Goal: Download file/media

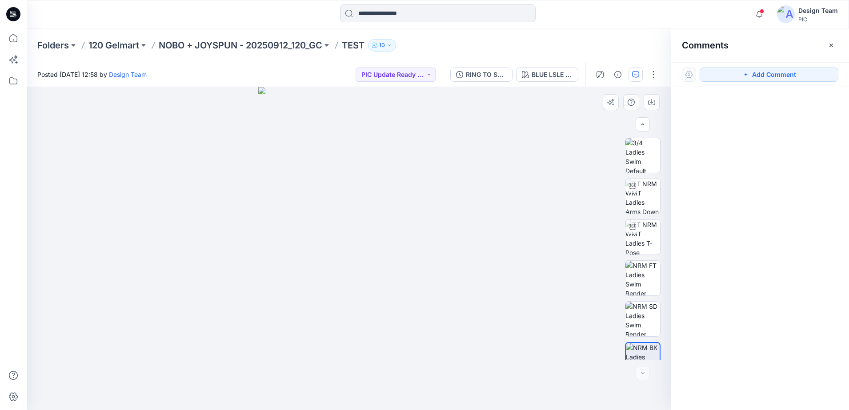
scroll to position [18, 0]
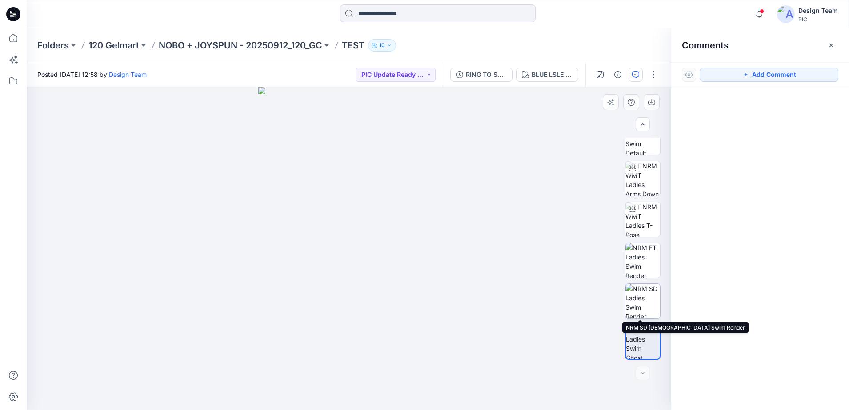
click at [641, 307] on img at bounding box center [642, 301] width 35 height 35
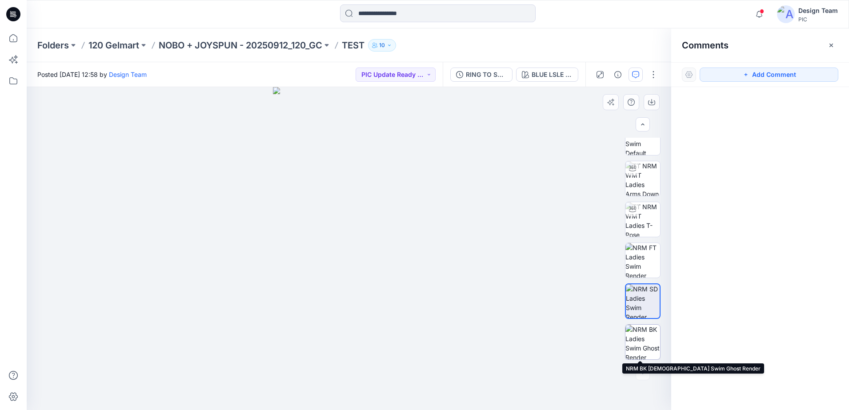
click at [640, 346] on img at bounding box center [642, 342] width 35 height 35
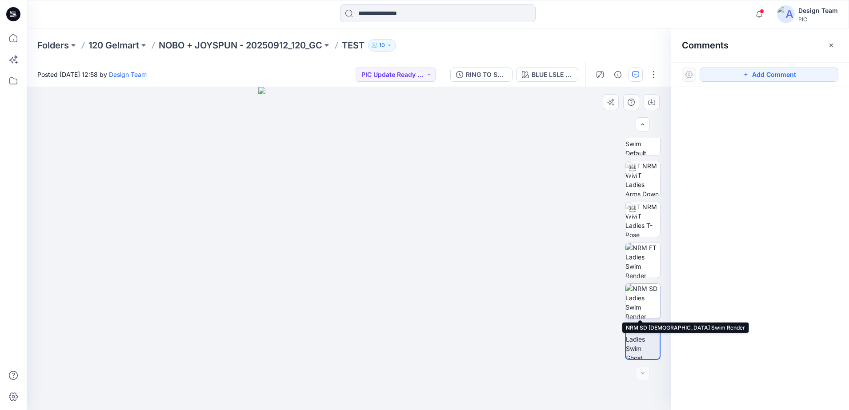
click at [640, 300] on img at bounding box center [642, 301] width 35 height 35
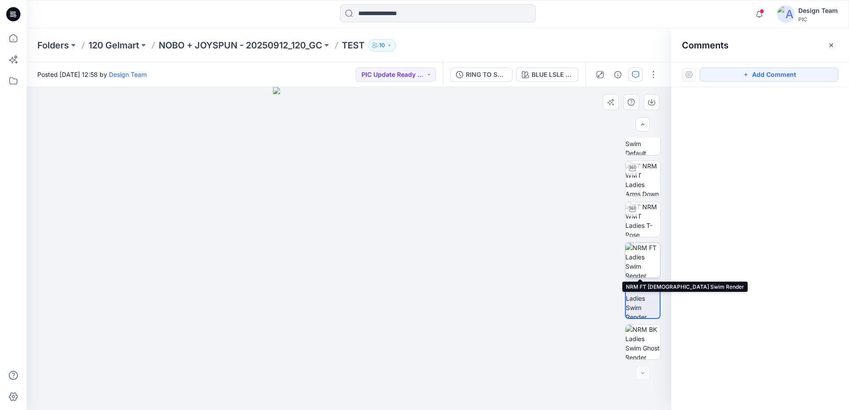
click at [641, 257] on img at bounding box center [642, 260] width 35 height 35
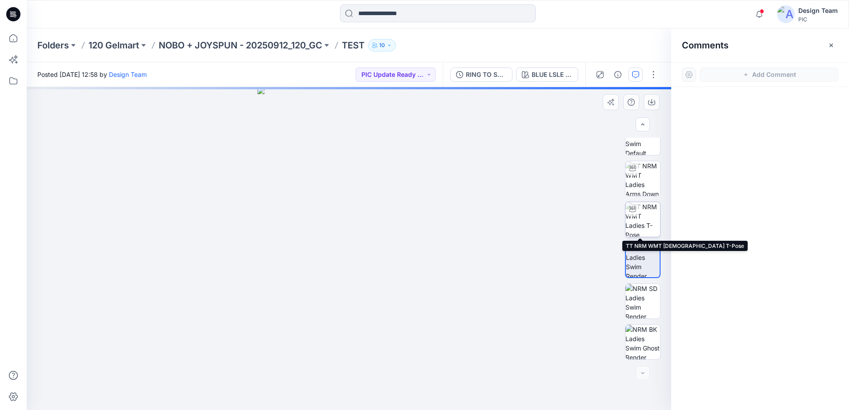
click at [642, 224] on img at bounding box center [642, 219] width 35 height 35
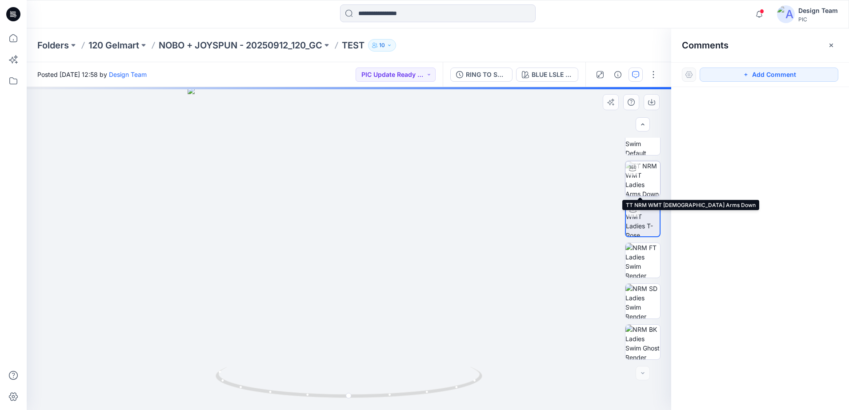
click at [642, 179] on img at bounding box center [642, 178] width 35 height 35
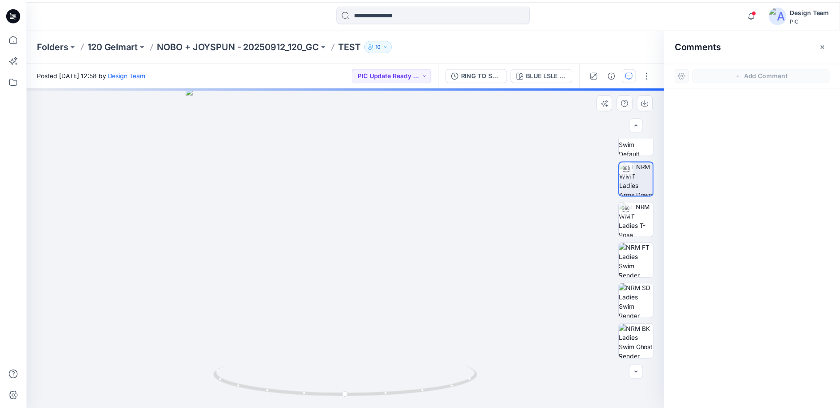
scroll to position [0, 0]
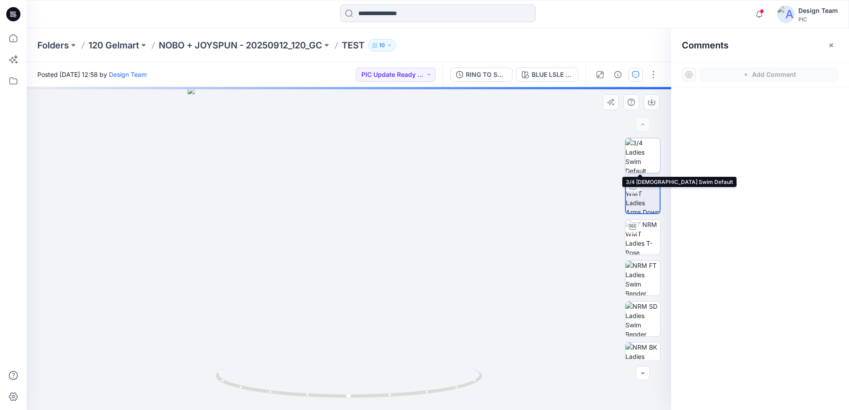
click at [644, 153] on img at bounding box center [642, 155] width 35 height 35
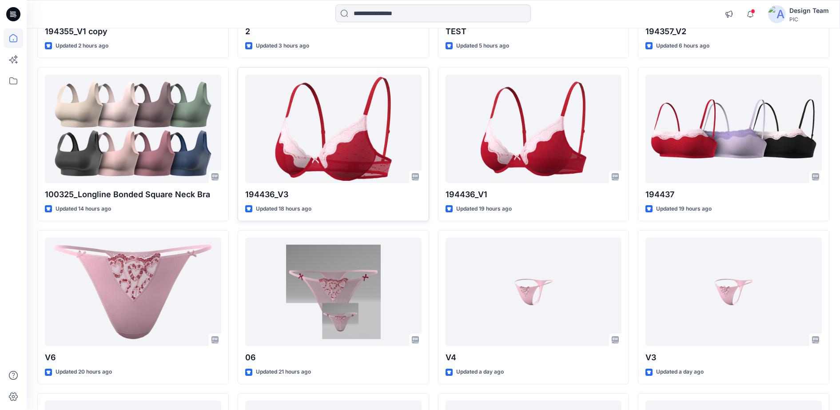
scroll to position [222, 0]
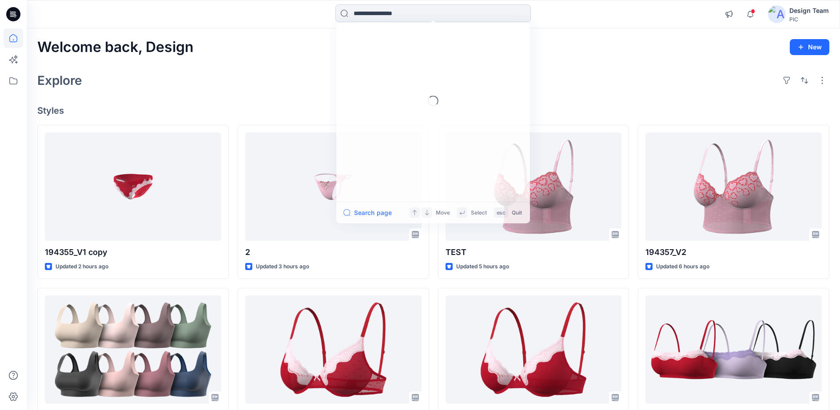
click at [411, 14] on input at bounding box center [433, 13] width 196 height 18
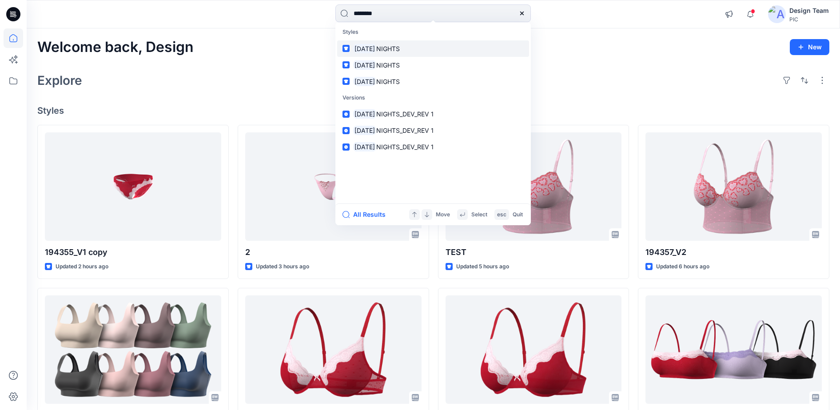
type input "********"
click at [400, 52] on span "NIGHTS" at bounding box center [388, 49] width 24 height 8
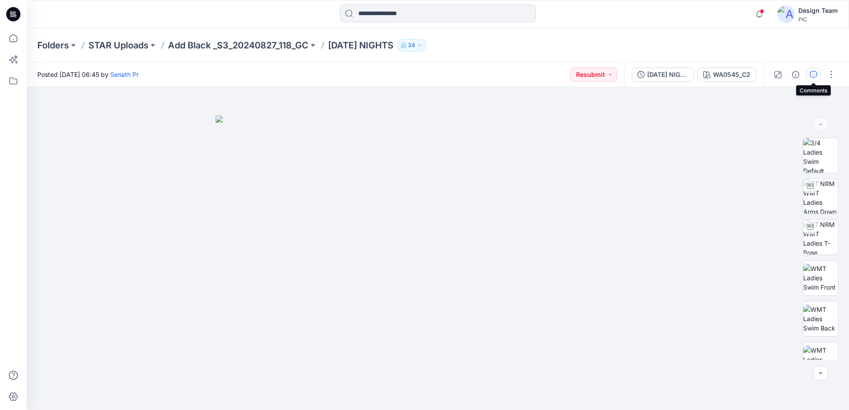
click at [817, 80] on button "button" at bounding box center [813, 75] width 14 height 14
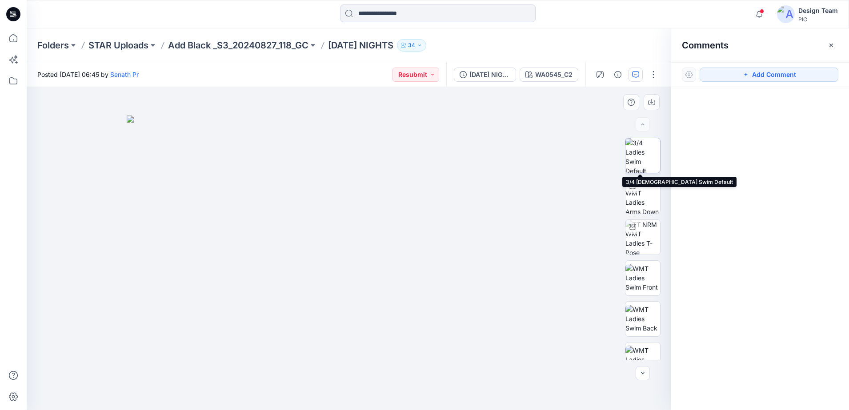
click at [632, 154] on img at bounding box center [642, 155] width 35 height 35
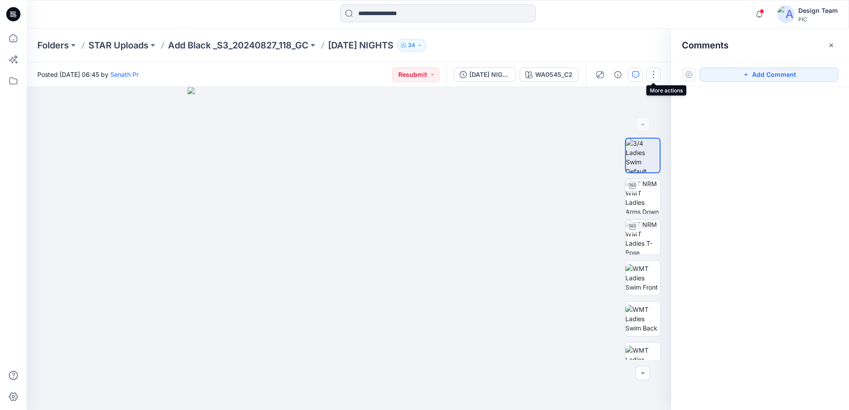
click at [655, 76] on button "button" at bounding box center [653, 75] width 14 height 14
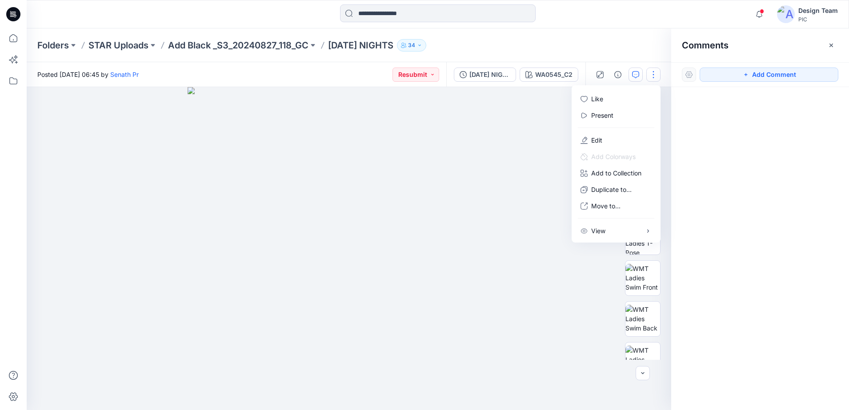
click at [532, 158] on div at bounding box center [349, 248] width 644 height 323
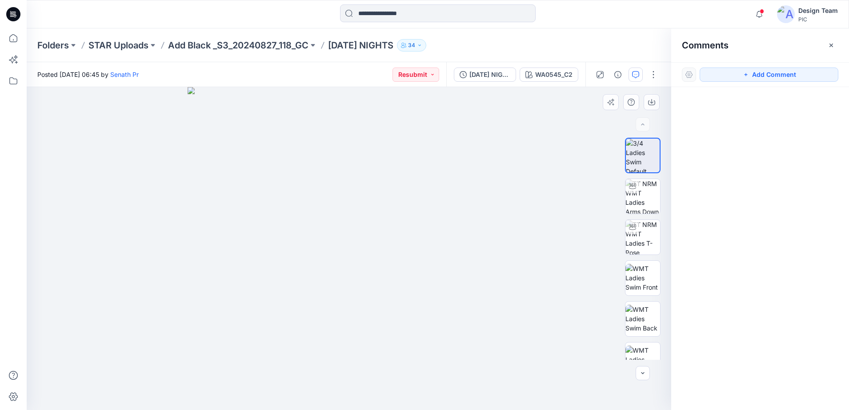
click at [349, 198] on img at bounding box center [349, 248] width 323 height 323
click at [643, 367] on button "button" at bounding box center [642, 373] width 14 height 14
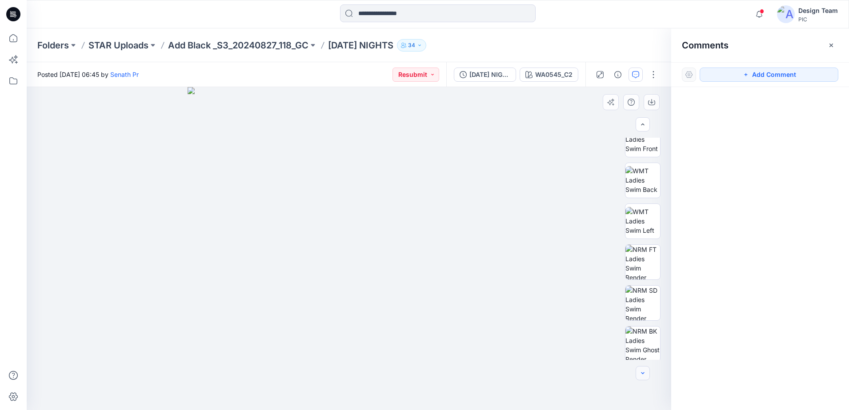
click at [643, 367] on button "button" at bounding box center [642, 373] width 14 height 14
click at [643, 367] on div at bounding box center [642, 373] width 14 height 14
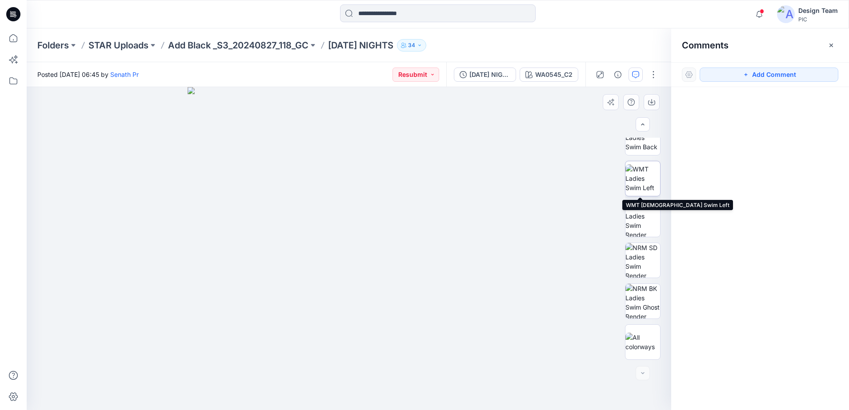
click at [639, 176] on img at bounding box center [642, 178] width 35 height 28
drag, startPoint x: 367, startPoint y: 279, endPoint x: 407, endPoint y: 287, distance: 41.7
click at [407, 287] on img at bounding box center [349, 248] width 323 height 323
click at [362, 327] on img at bounding box center [349, 248] width 323 height 323
click at [652, 76] on button "button" at bounding box center [653, 75] width 14 height 14
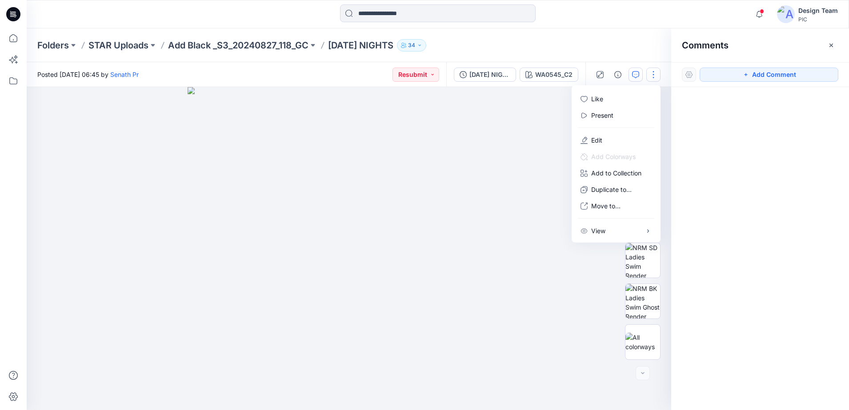
click at [446, 191] on img at bounding box center [349, 248] width 323 height 323
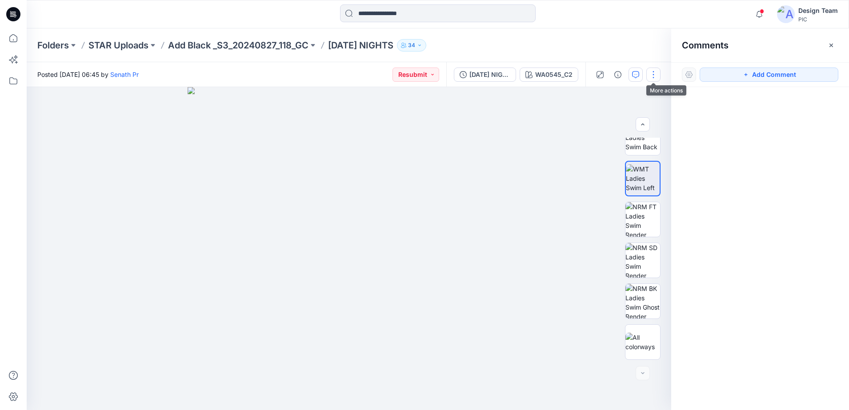
click at [651, 76] on button "button" at bounding box center [653, 75] width 14 height 14
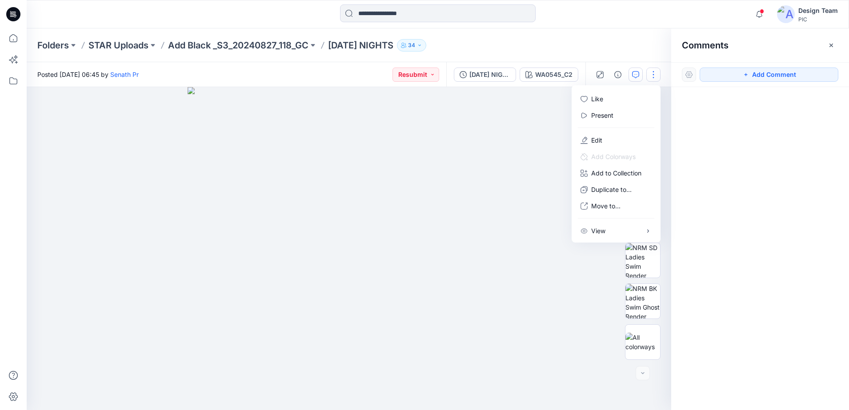
click at [454, 192] on img at bounding box center [349, 248] width 323 height 323
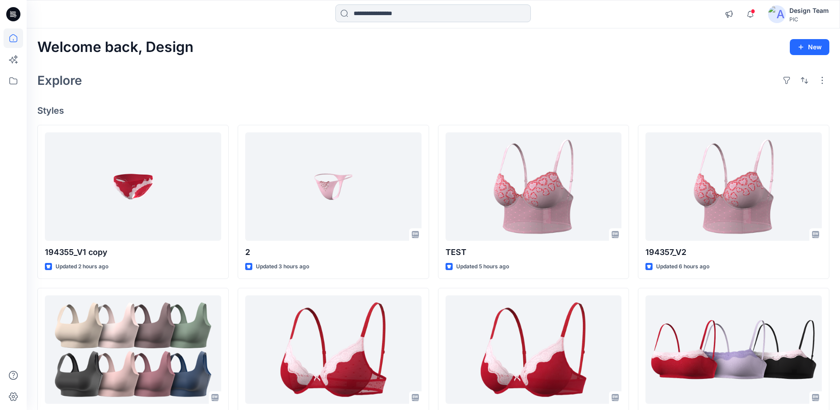
click at [394, 8] on input at bounding box center [433, 13] width 196 height 18
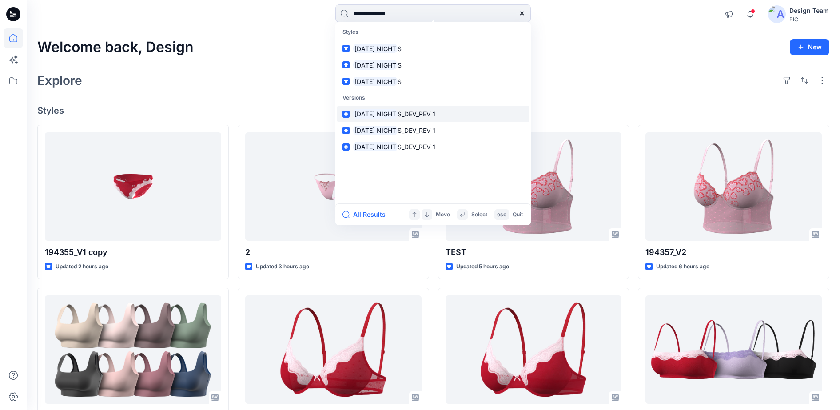
type input "**********"
click at [388, 119] on link "[DATE] NIGHT S_DEV_REV 1" at bounding box center [433, 114] width 192 height 16
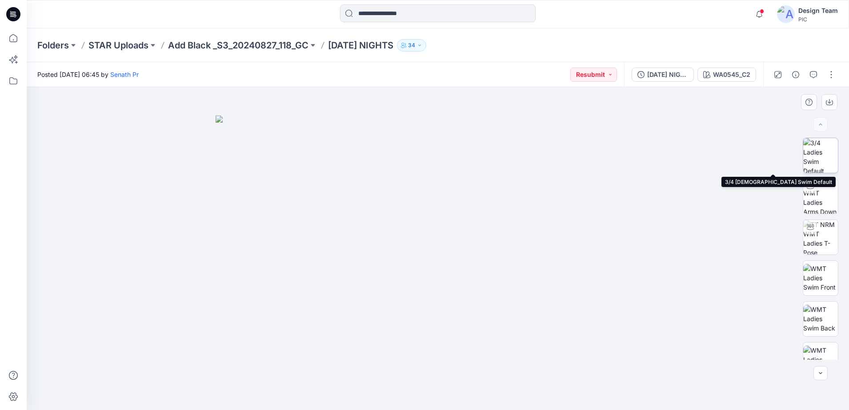
click at [811, 160] on img at bounding box center [820, 155] width 35 height 35
click at [815, 152] on img at bounding box center [820, 156] width 34 height 34
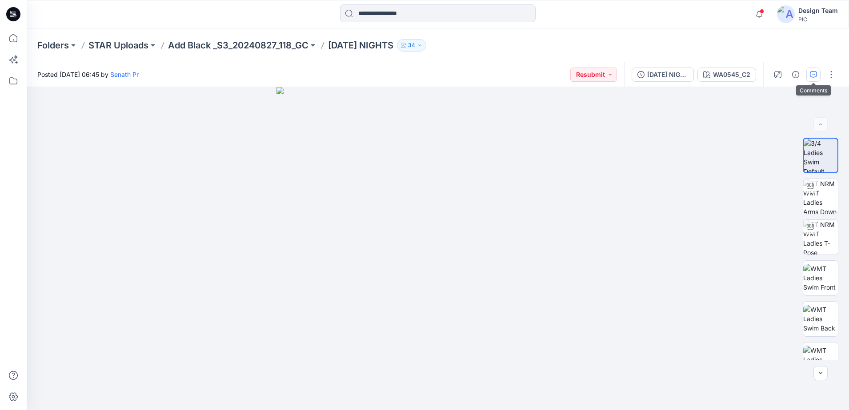
click at [813, 79] on button "button" at bounding box center [813, 75] width 14 height 14
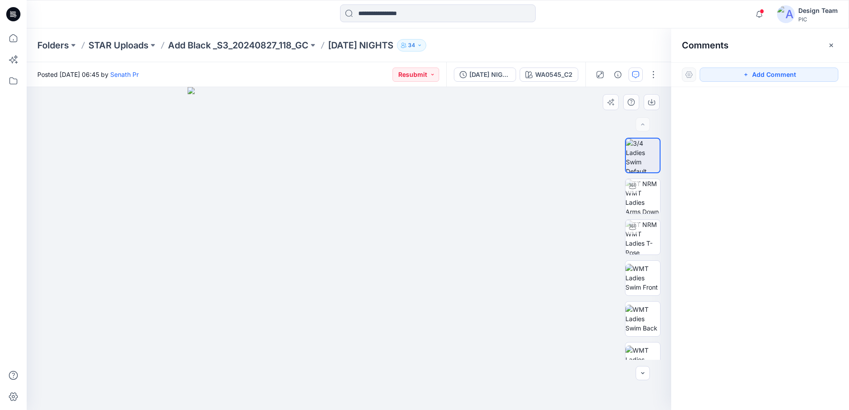
click at [654, 178] on div at bounding box center [643, 249] width 36 height 222
click at [640, 374] on icon "button" at bounding box center [642, 373] width 7 height 7
click at [640, 371] on icon "button" at bounding box center [642, 373] width 7 height 7
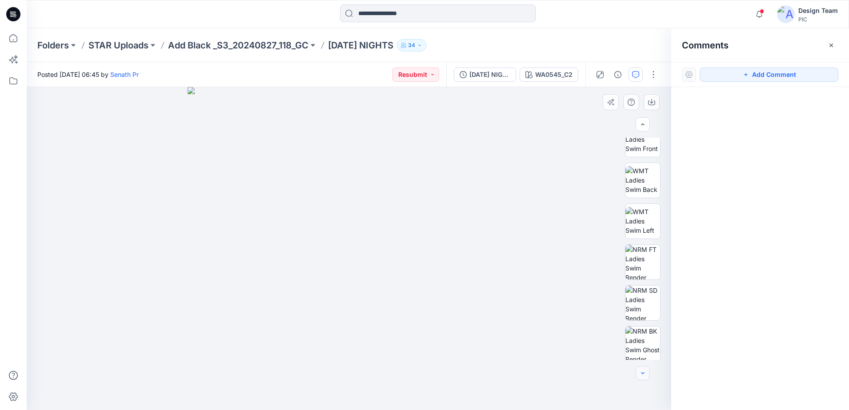
click at [640, 371] on icon "button" at bounding box center [642, 373] width 7 height 7
click at [640, 371] on div at bounding box center [642, 373] width 14 height 14
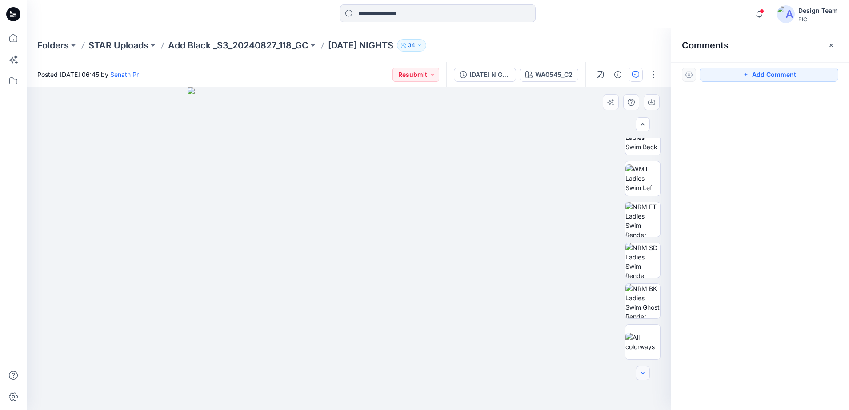
click at [640, 371] on div at bounding box center [642, 373] width 14 height 14
click at [566, 77] on div "WA0545_C2" at bounding box center [553, 75] width 37 height 10
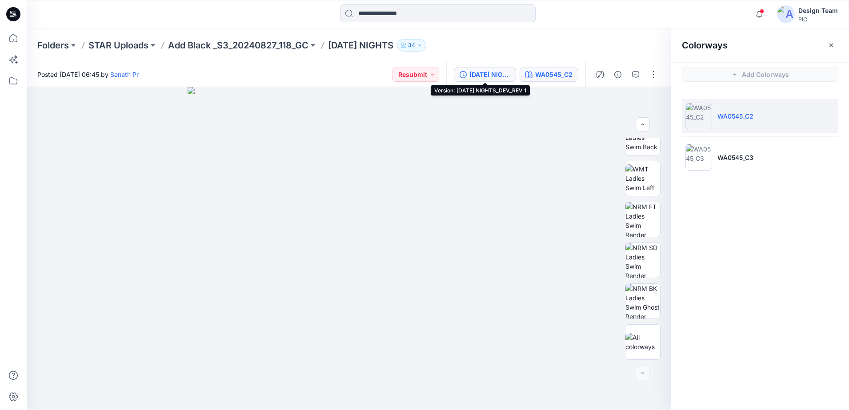
click at [482, 73] on div "[DATE] NIGHTS_DEV_REV 1" at bounding box center [489, 75] width 41 height 10
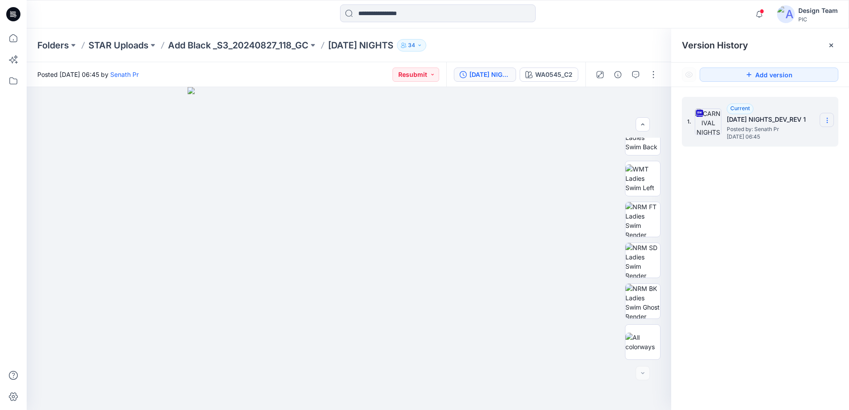
click at [830, 124] on section at bounding box center [826, 120] width 14 height 14
click at [579, 120] on div at bounding box center [349, 248] width 644 height 323
click at [559, 76] on div "WA0545_C2" at bounding box center [553, 75] width 37 height 10
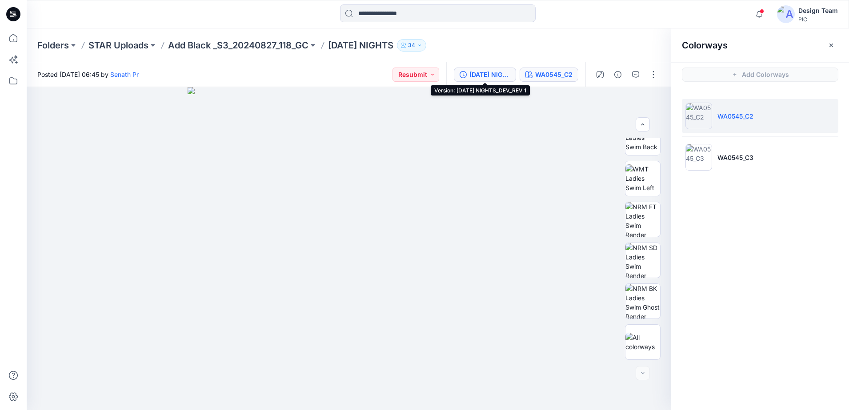
click at [483, 73] on div "[DATE] NIGHTS_DEV_REV 1" at bounding box center [489, 75] width 41 height 10
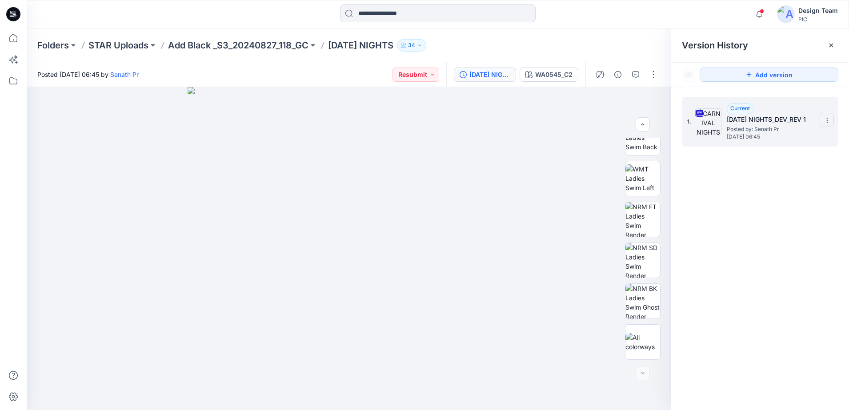
click at [827, 124] on icon at bounding box center [826, 120] width 7 height 7
click at [815, 142] on span "Download Source BW File" at bounding box center [782, 137] width 75 height 11
click at [482, 150] on img at bounding box center [349, 248] width 323 height 323
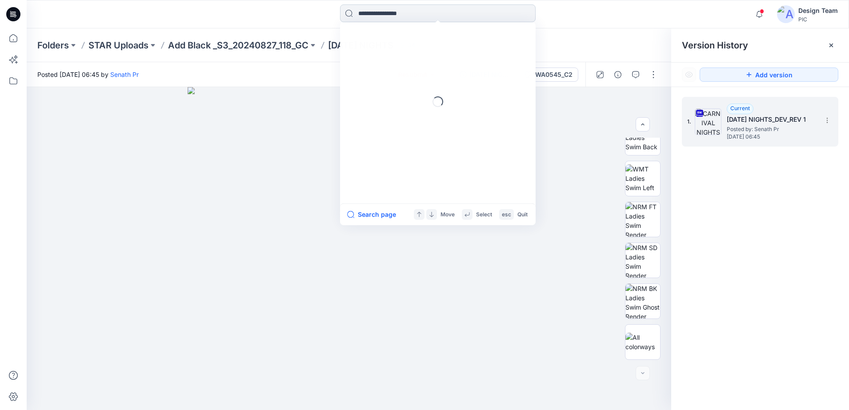
click at [455, 14] on input at bounding box center [438, 13] width 196 height 18
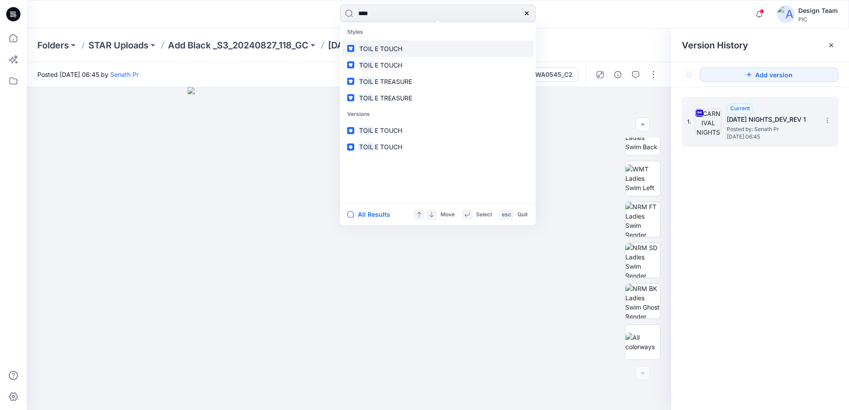
type input "****"
click at [396, 52] on p "TOIL E TOUCH" at bounding box center [380, 48] width 44 height 9
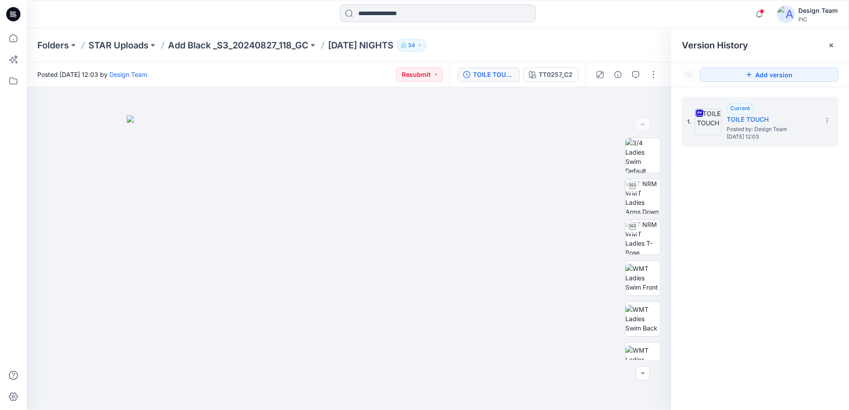
click at [409, 17] on input at bounding box center [438, 13] width 196 height 18
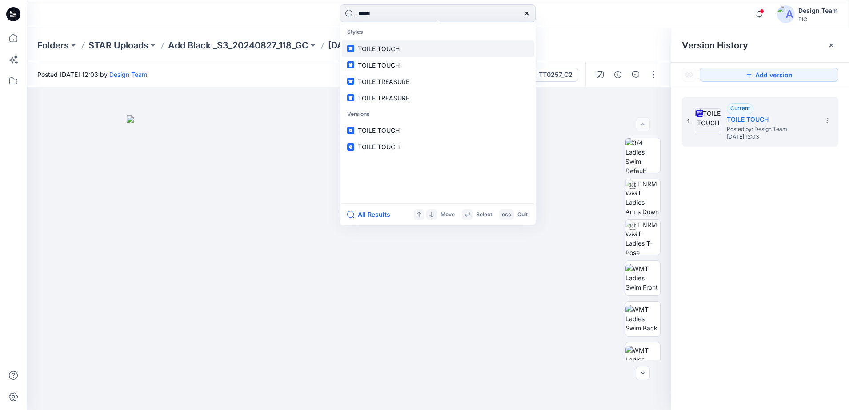
type input "****"
click at [379, 50] on span "TOILE TOUCH" at bounding box center [379, 49] width 42 height 8
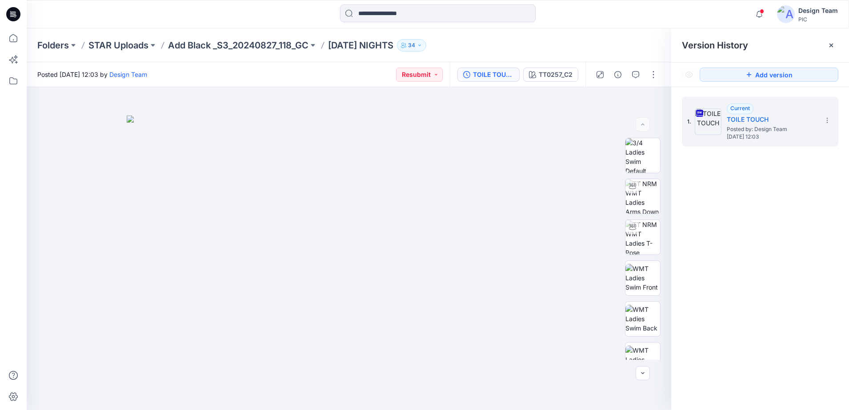
click at [131, 51] on div "Folders STAR Uploads Add Black _S3_20240827_118_GC [DATE] NIGHTS 34" at bounding box center [438, 45] width 822 height 34
click at [136, 45] on p "STAR Uploads" at bounding box center [118, 45] width 60 height 12
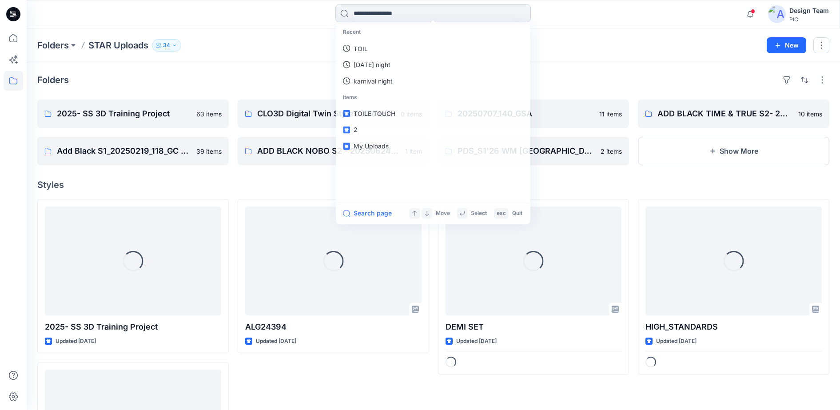
click at [391, 13] on input at bounding box center [433, 13] width 196 height 18
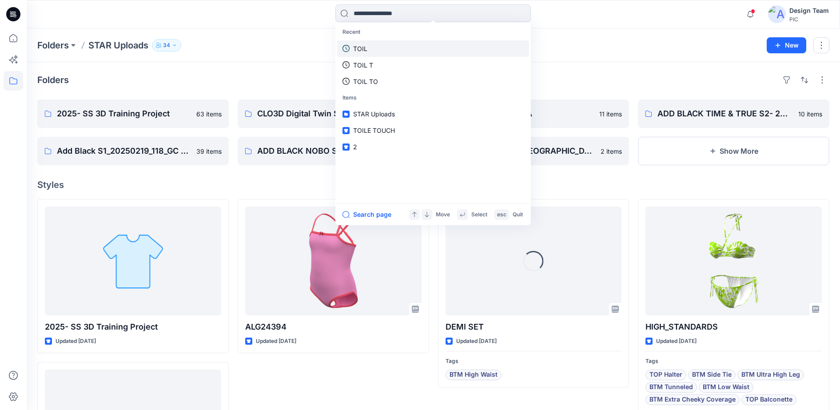
click at [384, 51] on link "TOIL" at bounding box center [433, 48] width 192 height 16
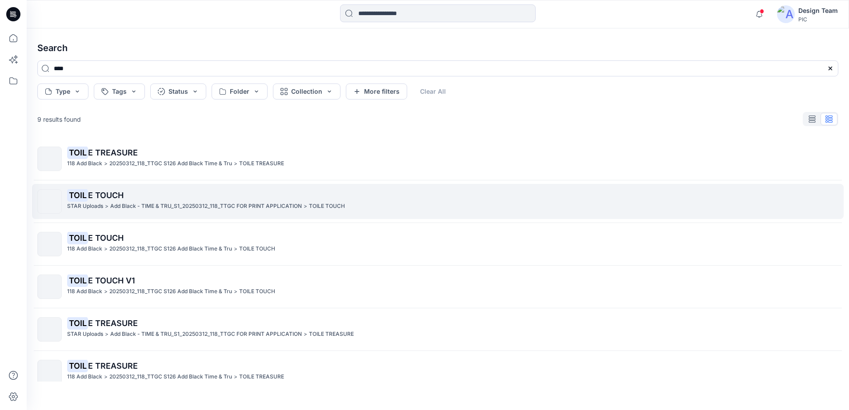
scroll to position [141, 0]
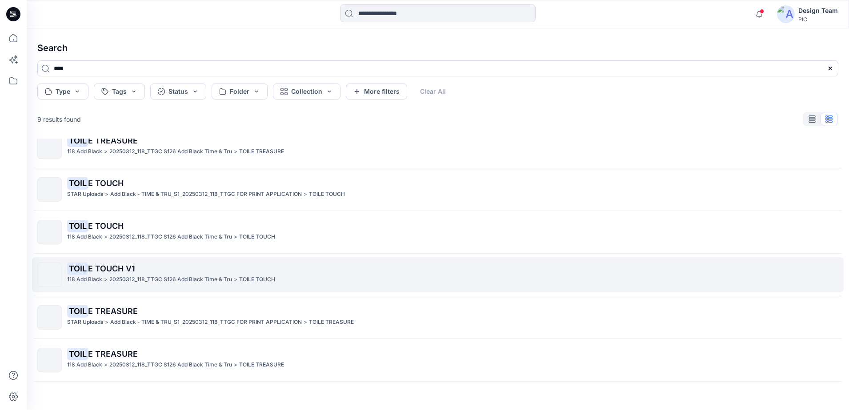
click at [351, 264] on p "TOIL E TOUCH V1" at bounding box center [452, 269] width 770 height 12
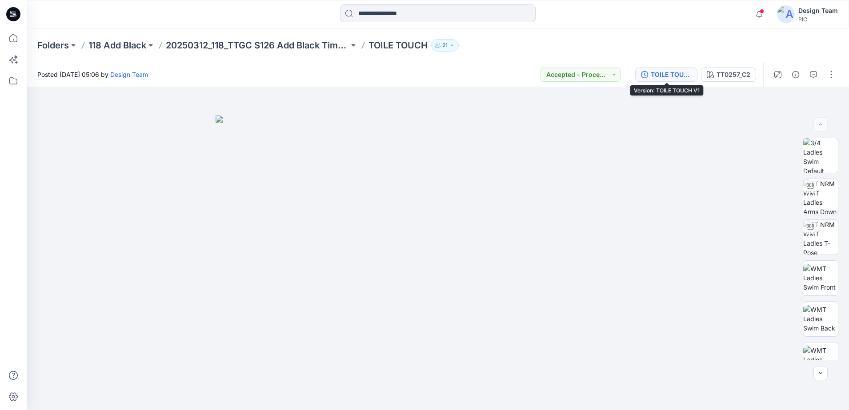
click at [670, 73] on div "TOILE TOUCH V1" at bounding box center [671, 75] width 41 height 10
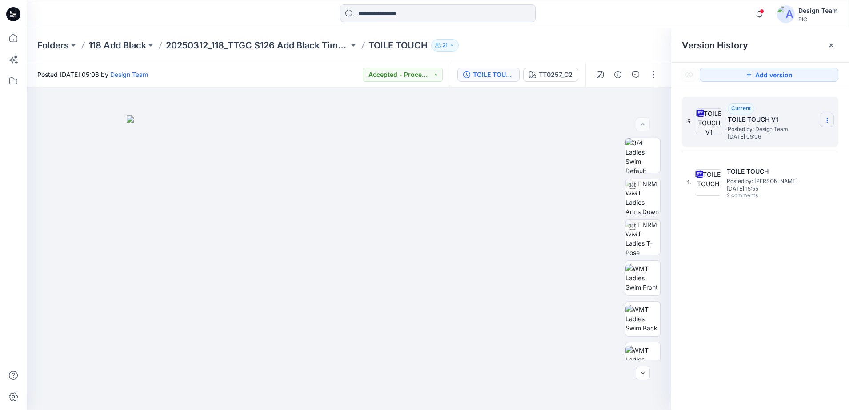
click at [828, 121] on icon at bounding box center [826, 120] width 7 height 7
click at [795, 140] on span "Download Source BW File" at bounding box center [782, 137] width 75 height 11
